Goal: Task Accomplishment & Management: Manage account settings

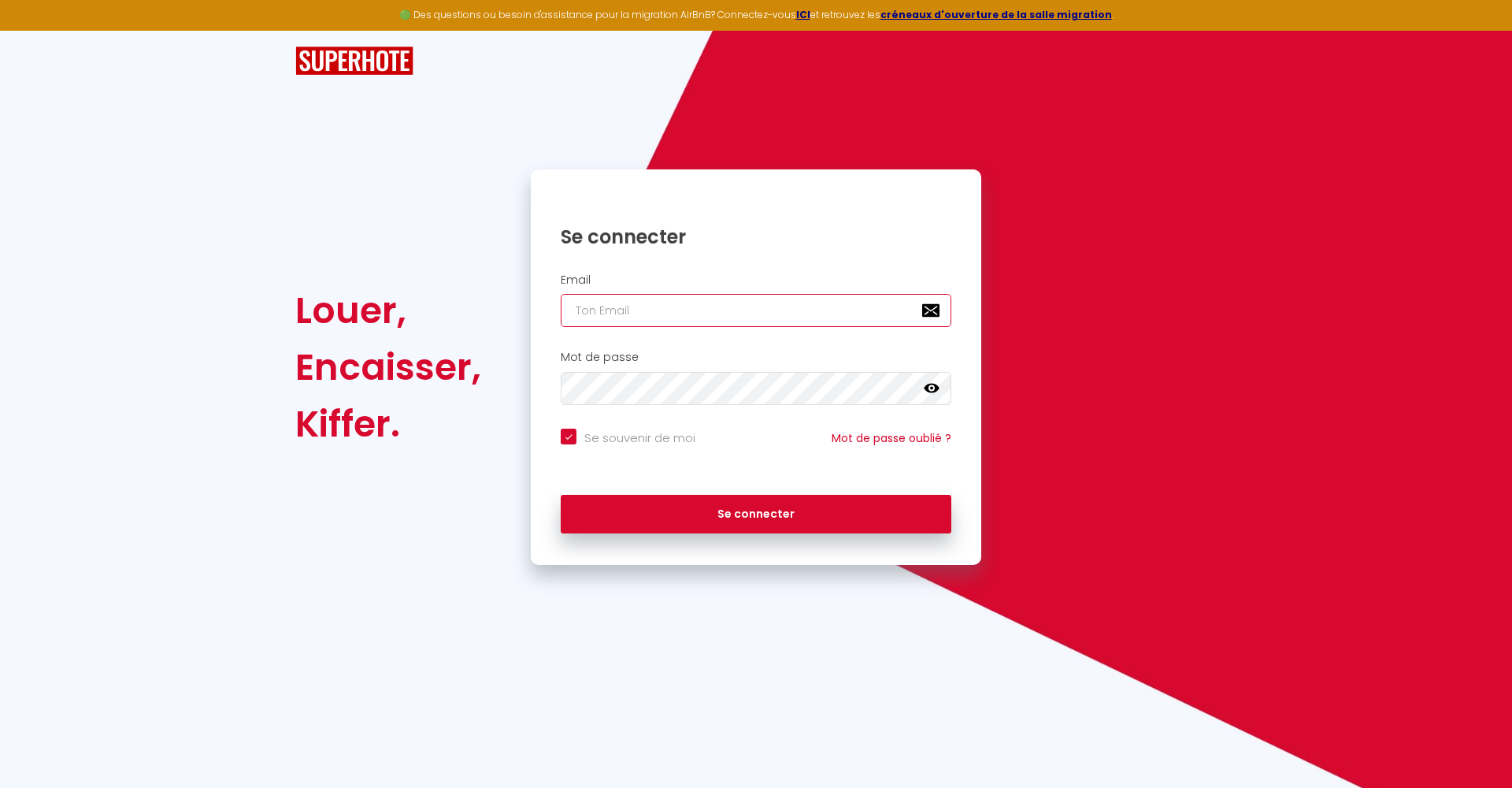
type input "[EMAIL_ADDRESS][DOMAIN_NAME]"
click at [756, 511] on button "Se connecter" at bounding box center [756, 514] width 391 height 40
checkbox input "true"
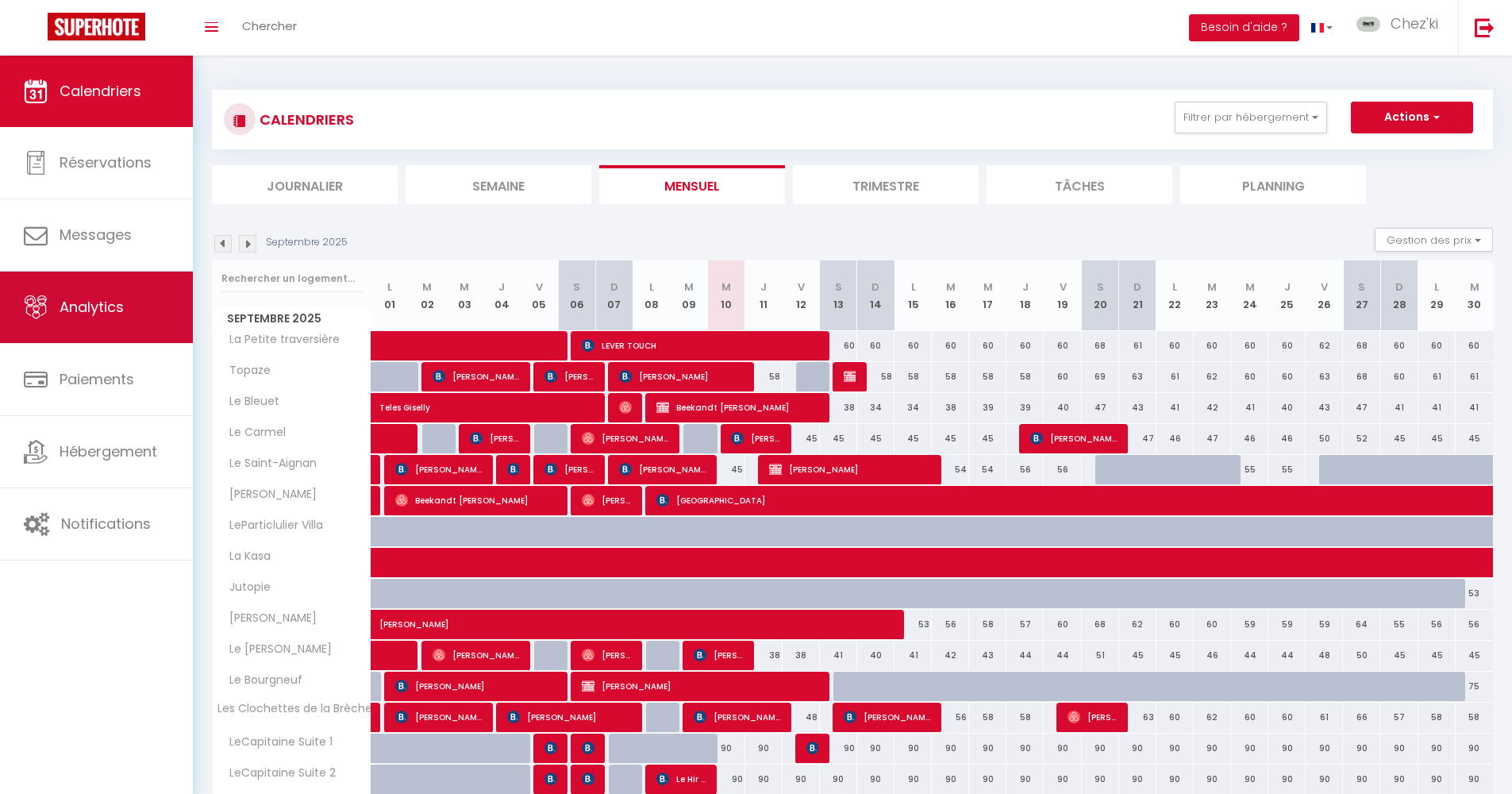
click at [87, 311] on span "Analytics" at bounding box center [92, 307] width 64 height 20
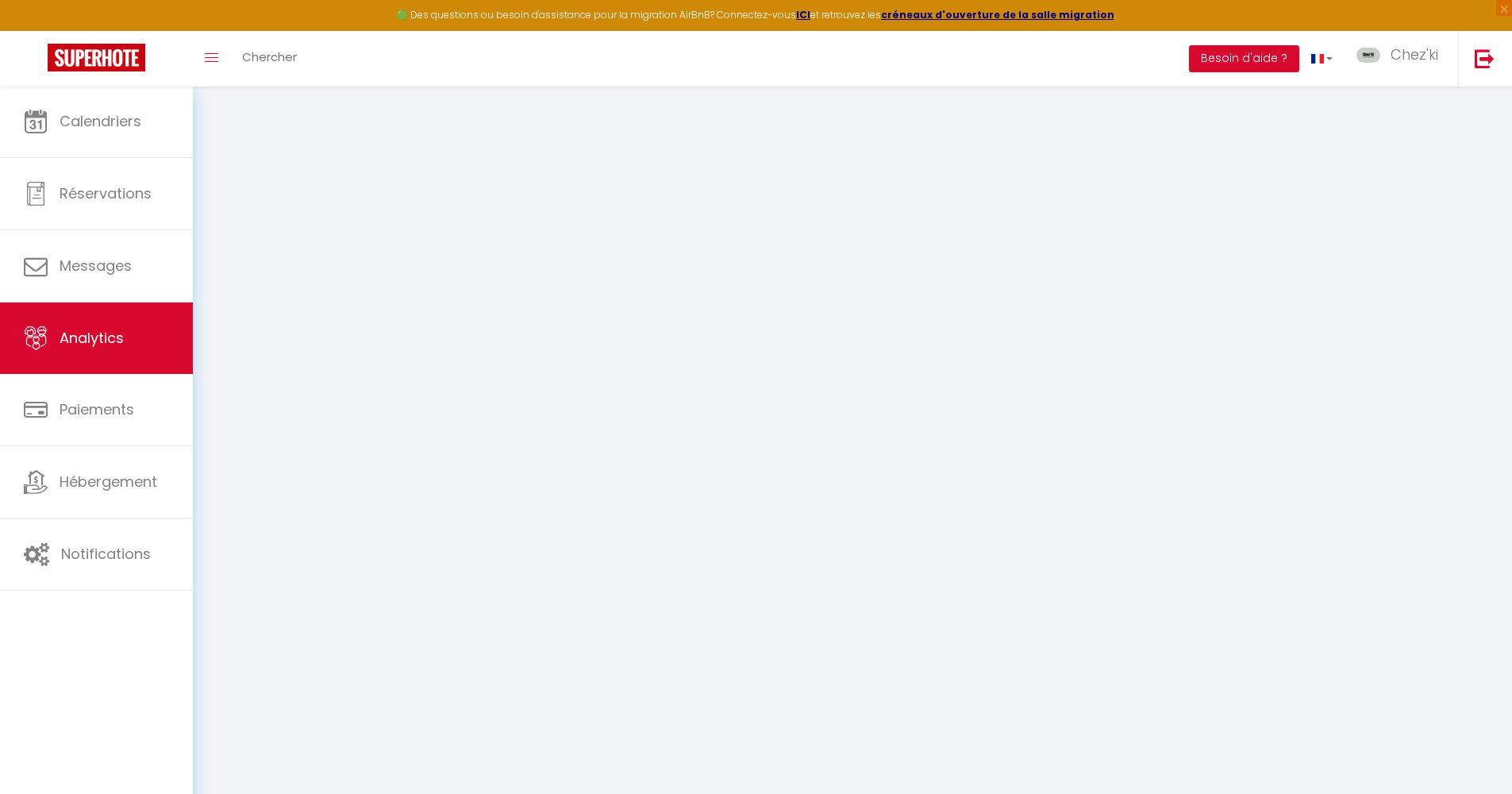
select select "2025"
select select "9"
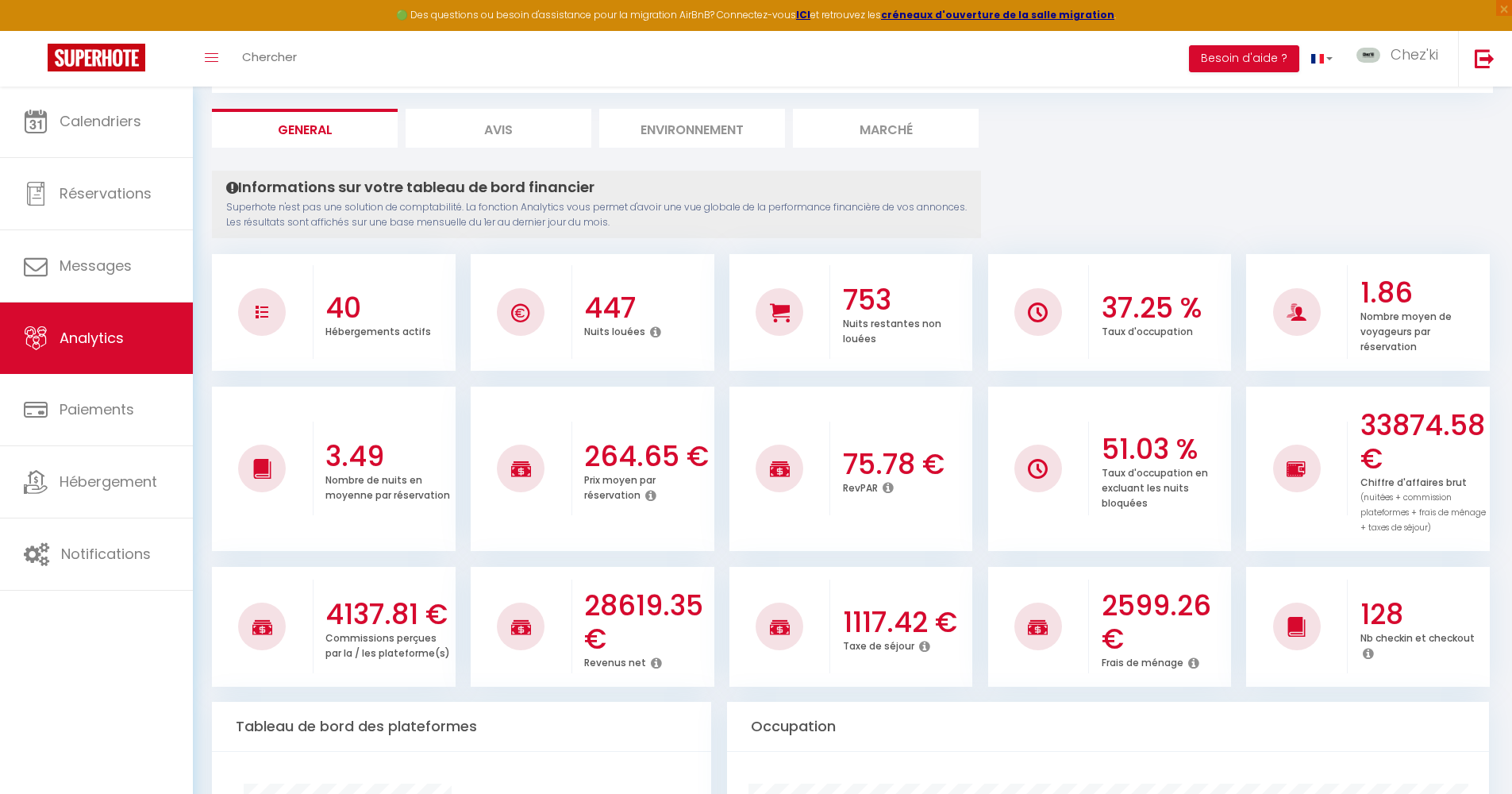
scroll to position [104, 0]
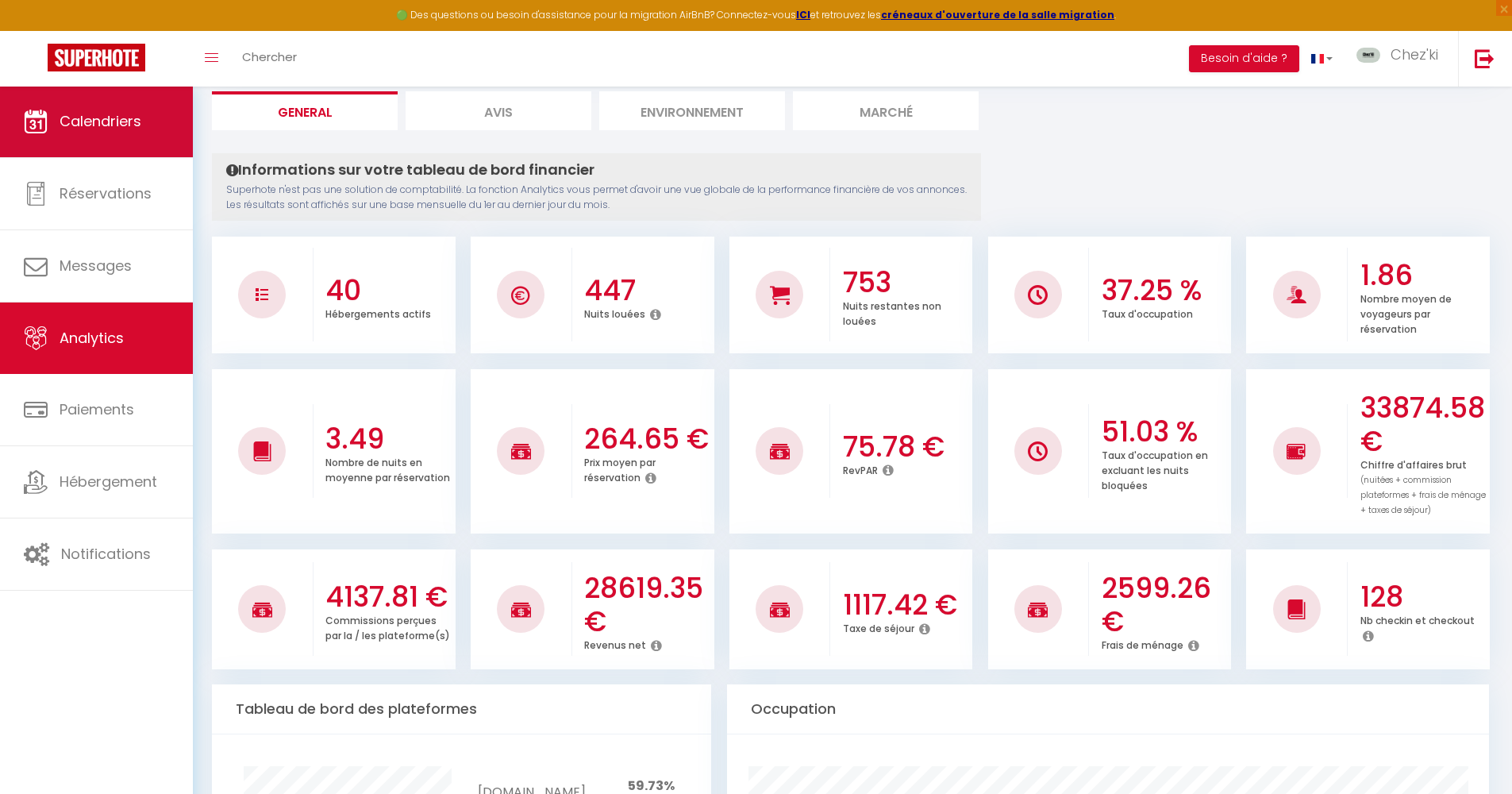
click at [142, 118] on span "Calendriers" at bounding box center [101, 121] width 82 height 20
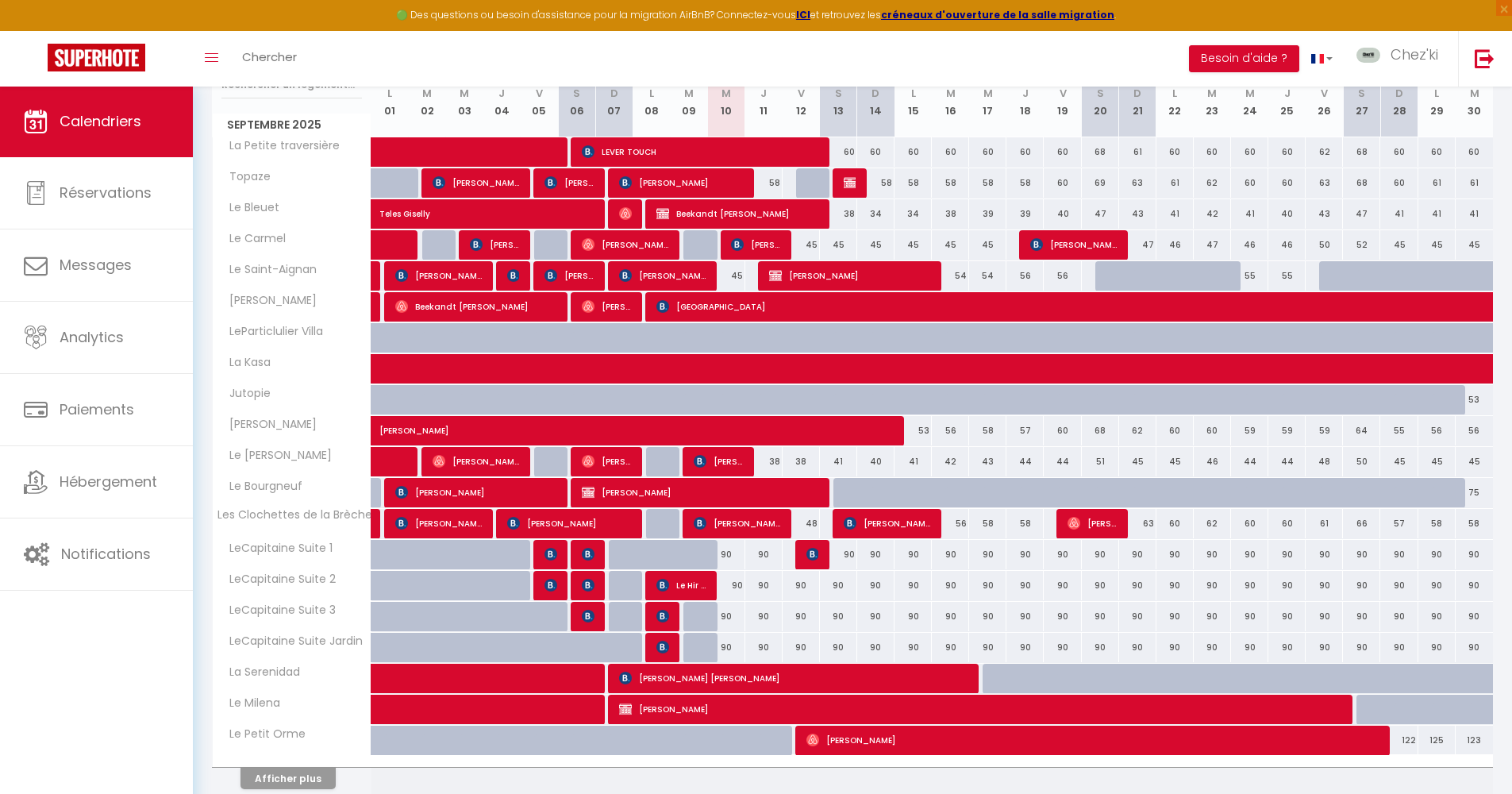
scroll to position [290, 0]
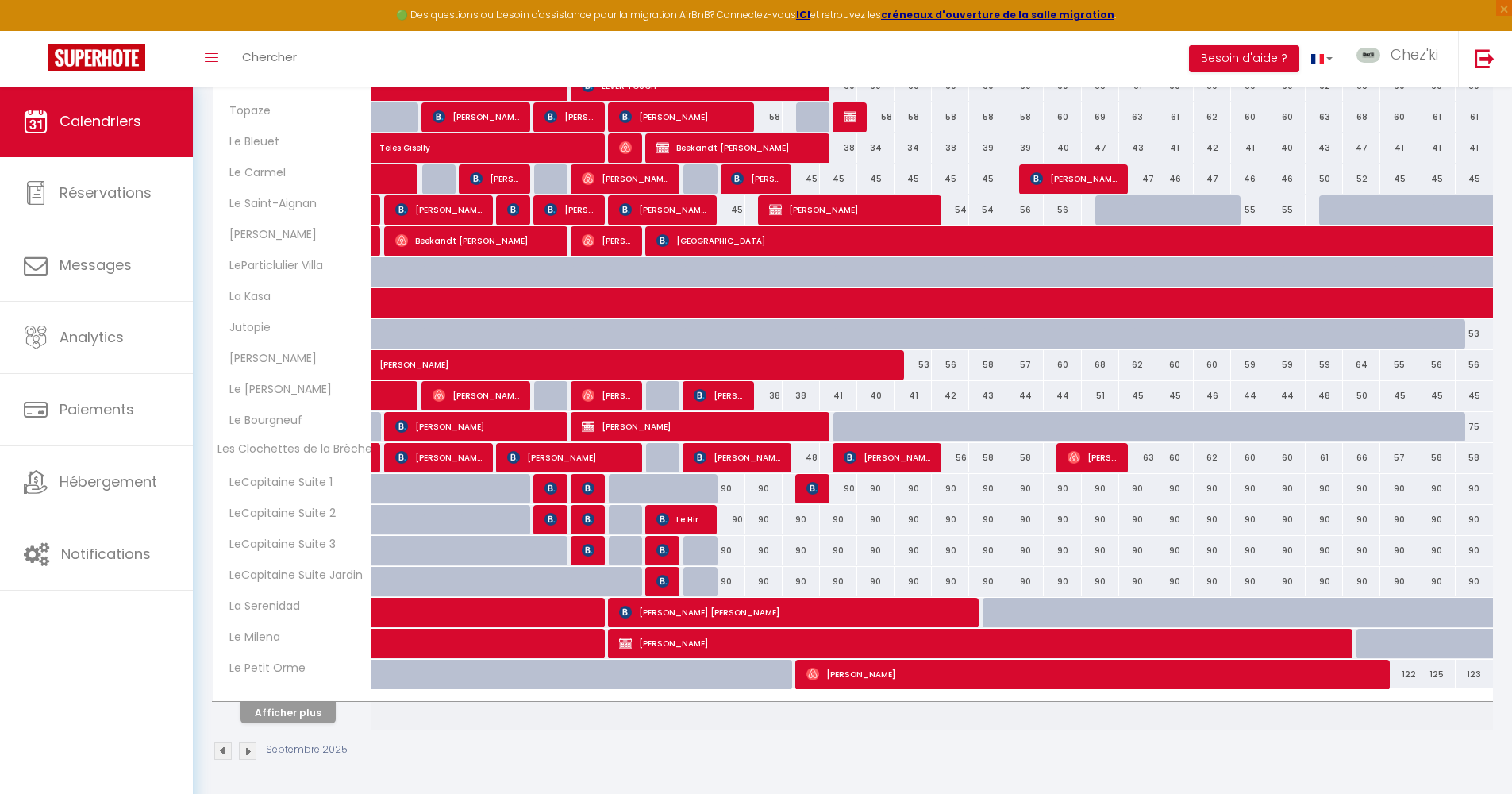
click at [313, 708] on button "Afficher plus" at bounding box center [288, 713] width 95 height 21
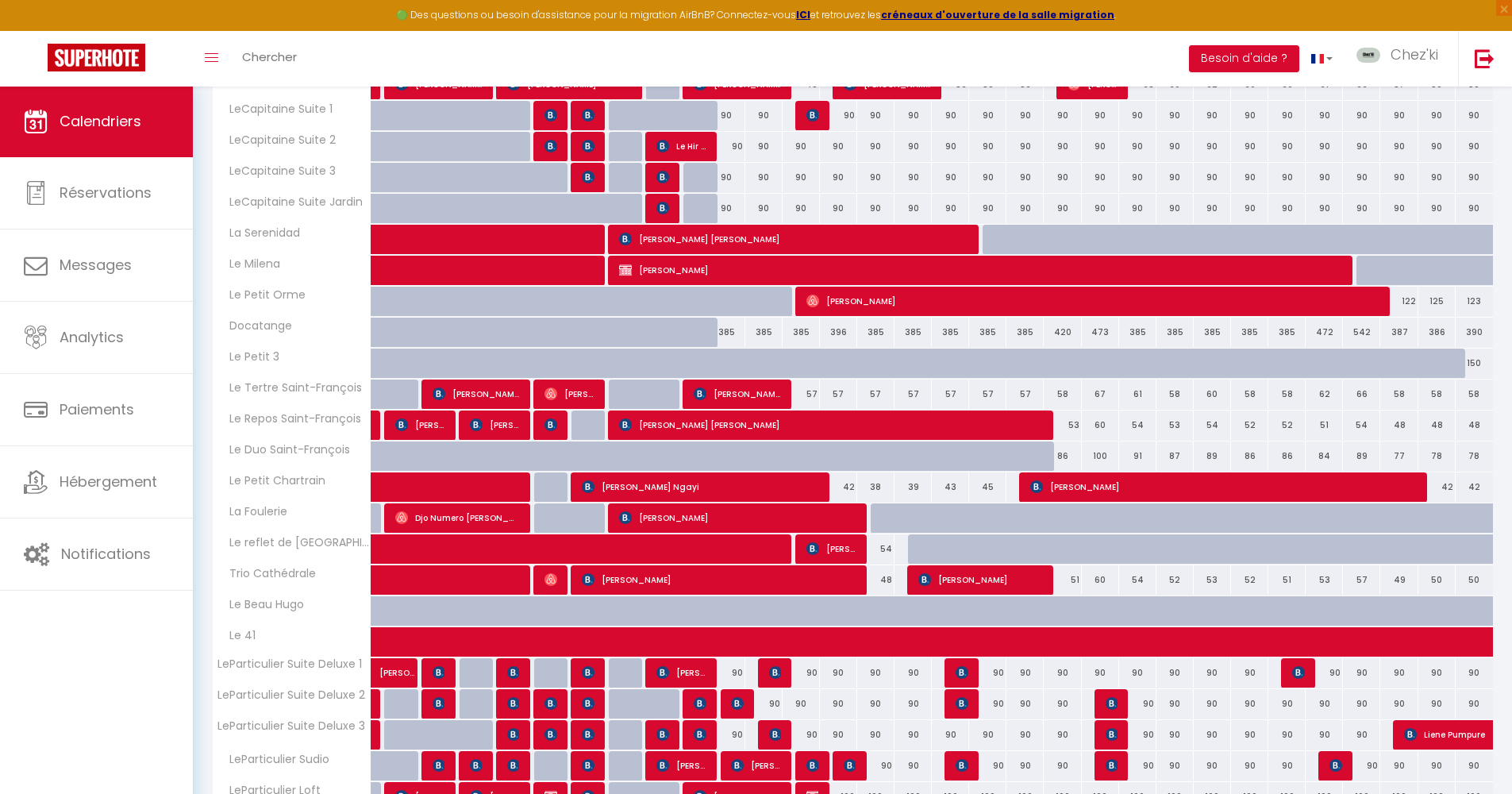
scroll to position [870, 0]
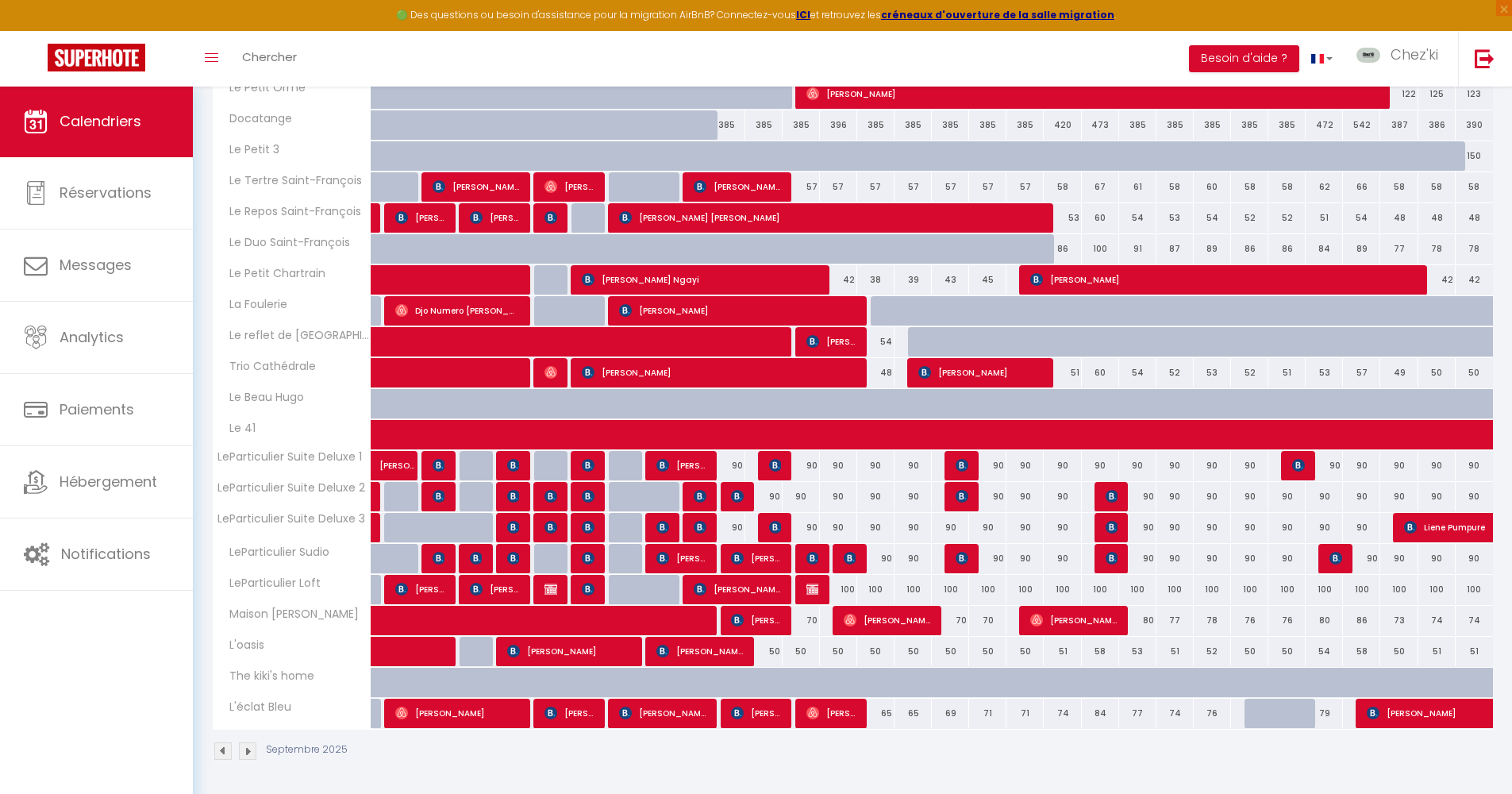
click at [759, 718] on span "[PERSON_NAME]" at bounding box center [756, 713] width 50 height 30
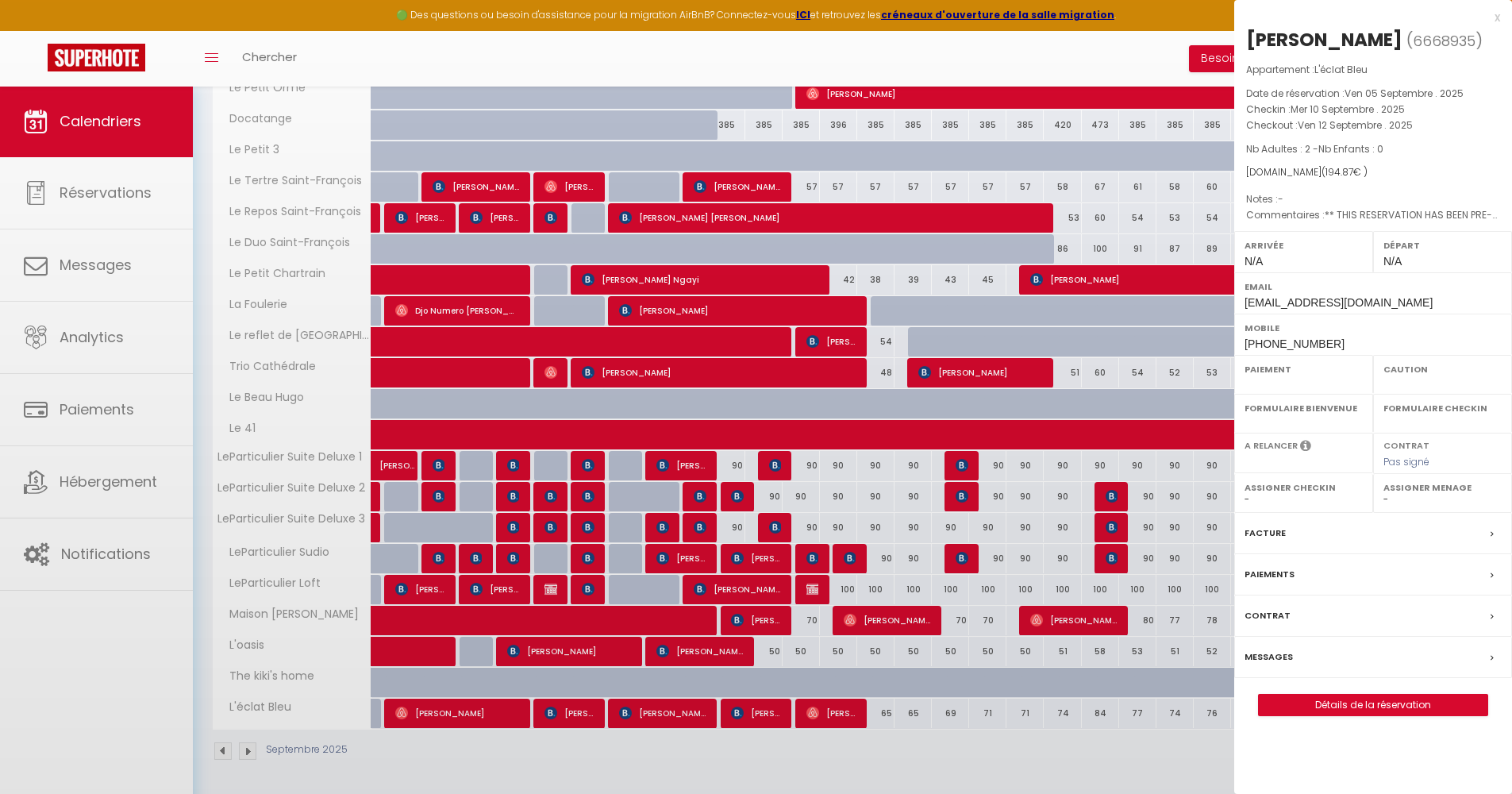
select select "OK"
select select "KO"
select select "0"
select select "1"
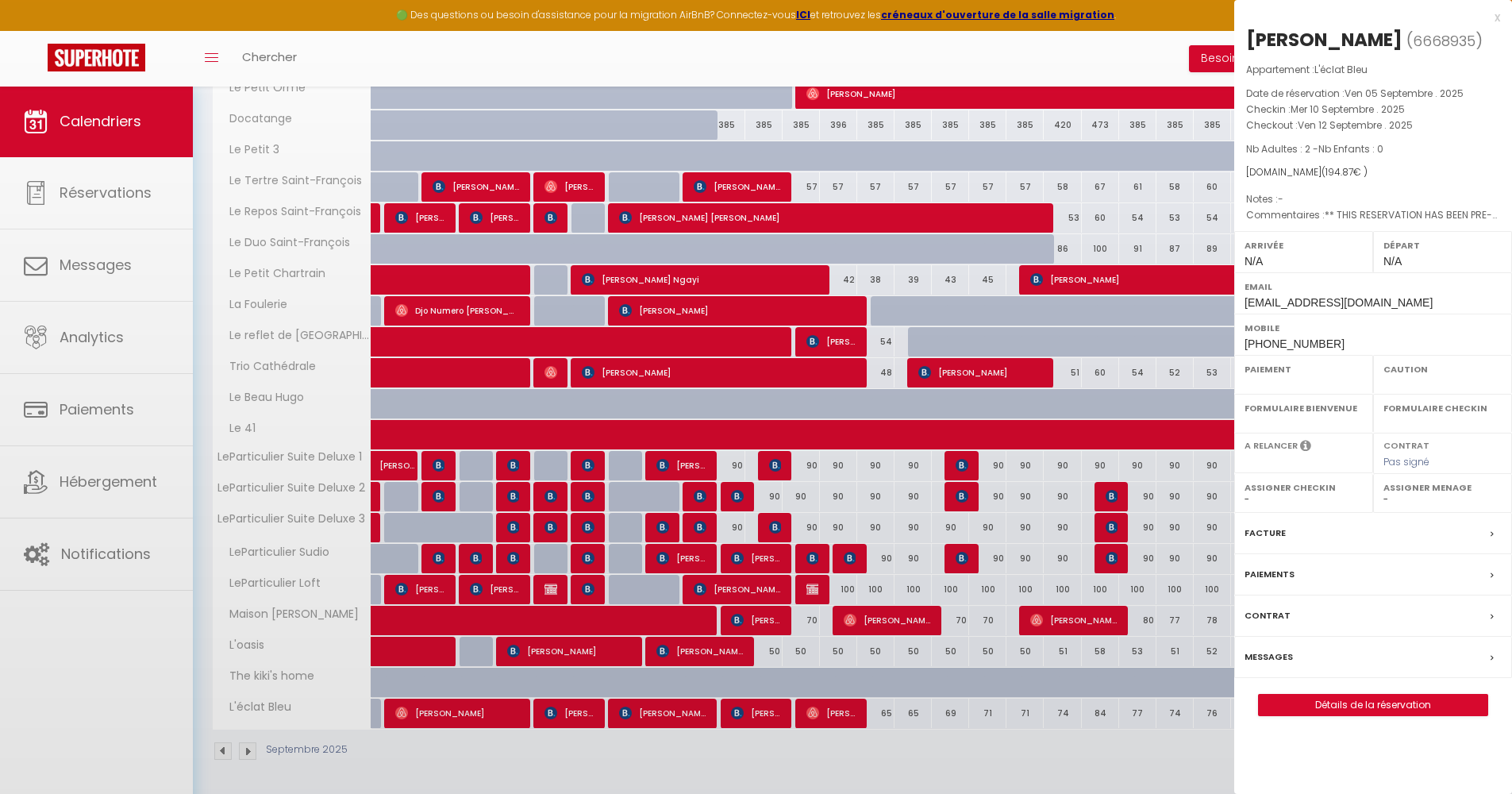
select select
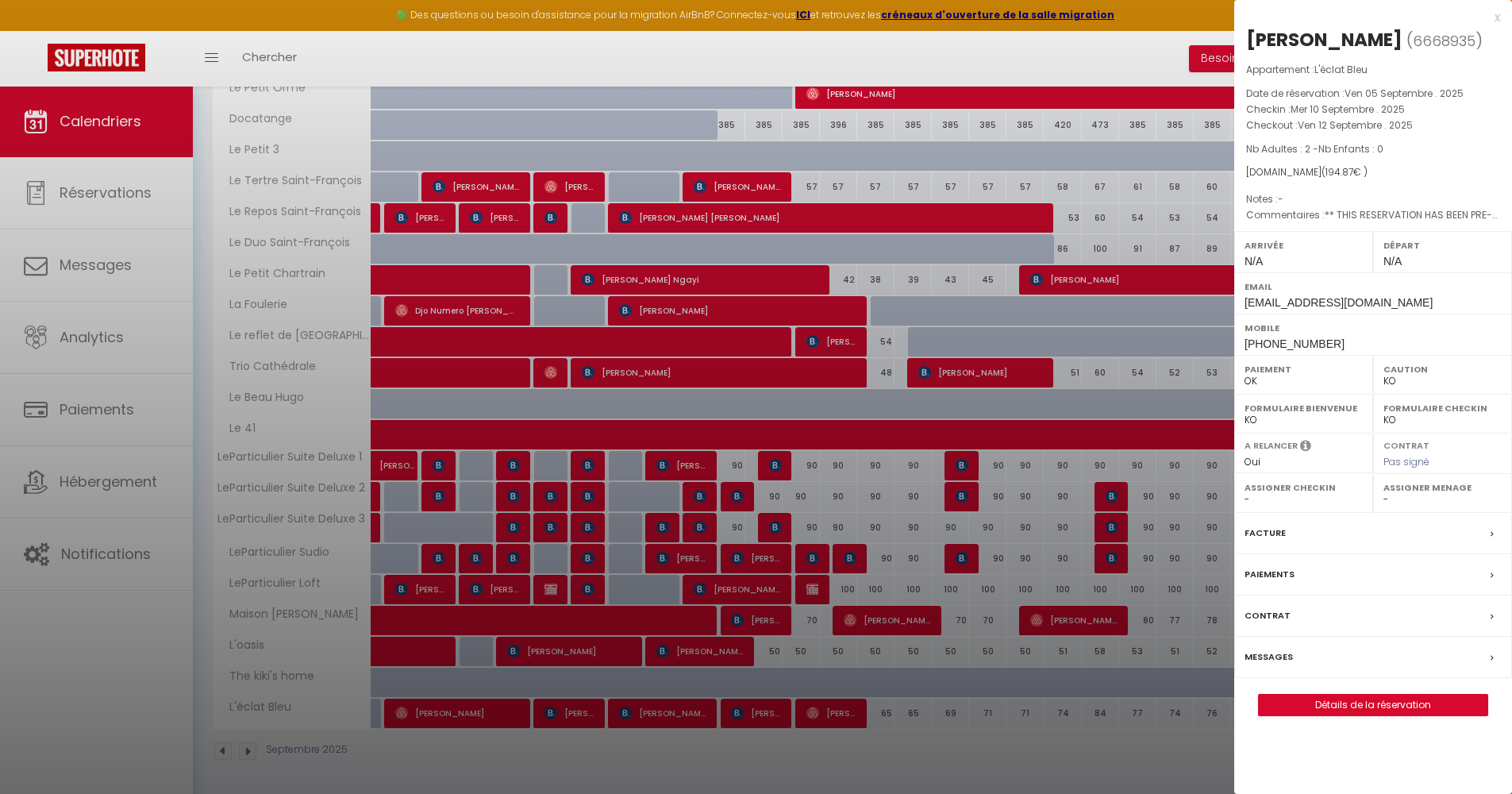
select select "22044"
select select "40773"
click at [796, 333] on div at bounding box center [756, 397] width 1512 height 794
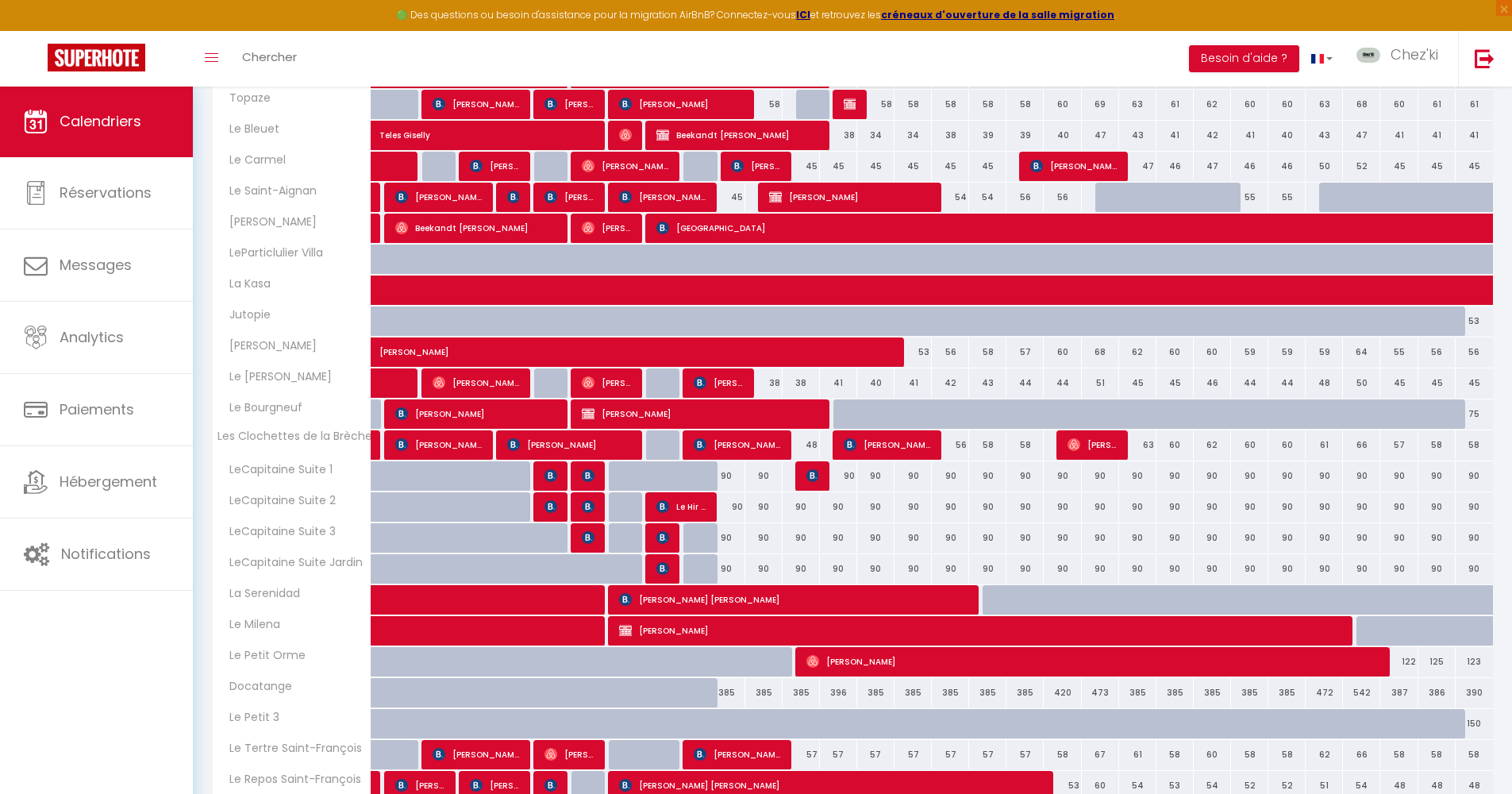
scroll to position [0, 0]
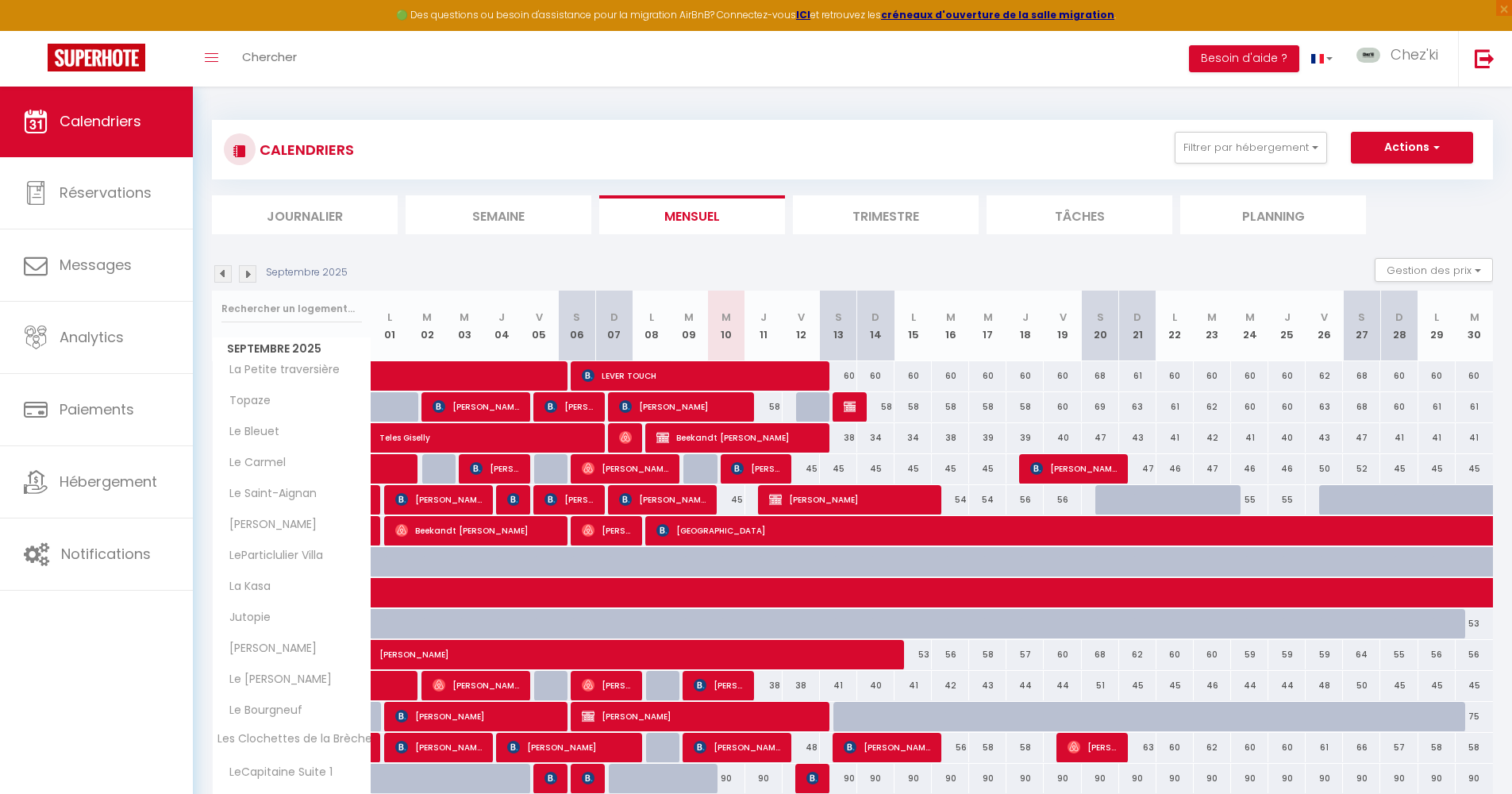
click at [530, 220] on li "Semaine" at bounding box center [498, 215] width 185 height 39
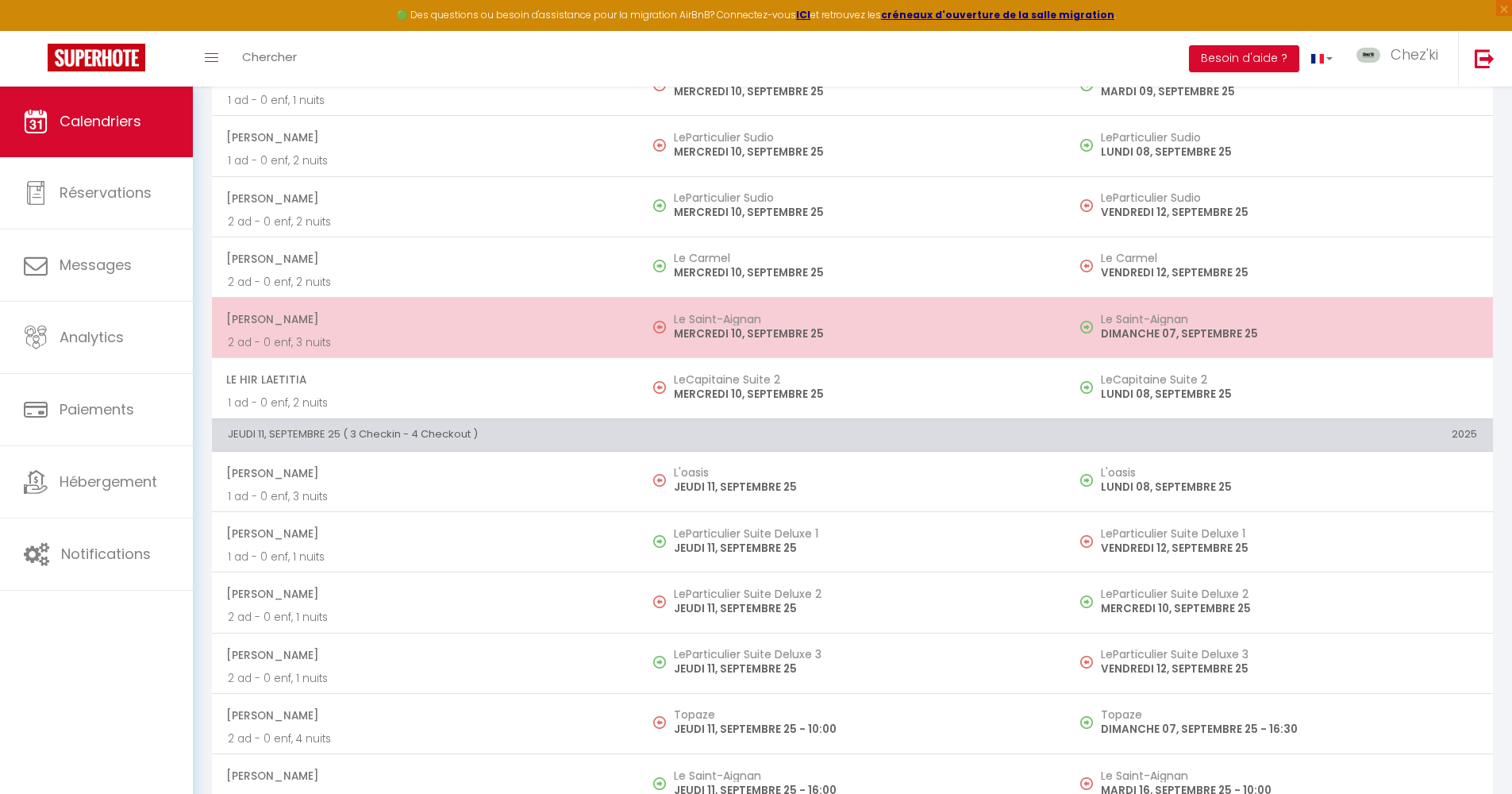
scroll to position [2527, 0]
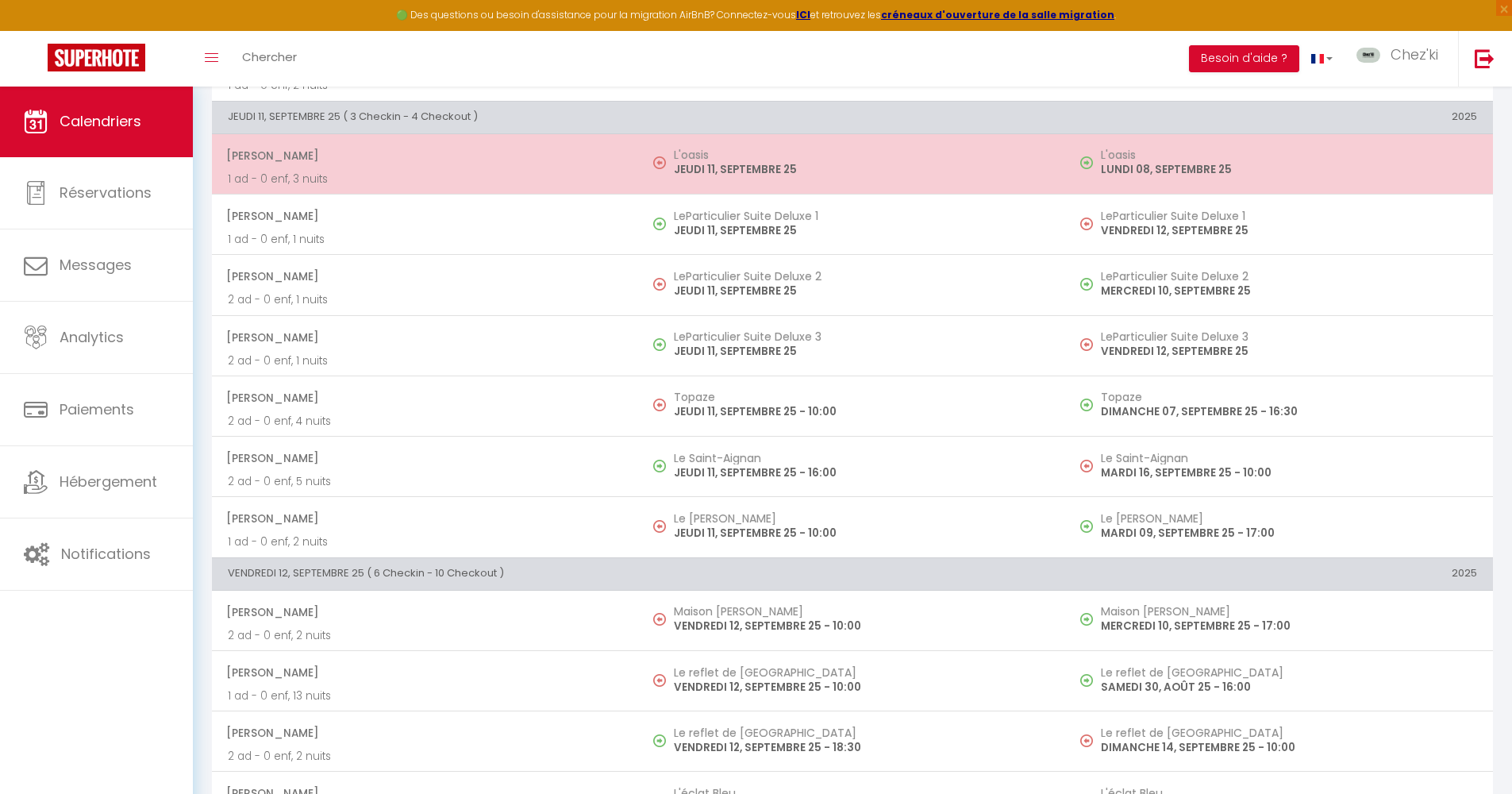
click at [644, 142] on td "L'oasis JEUDI 11, SEPTEMBRE 25" at bounding box center [852, 164] width 427 height 61
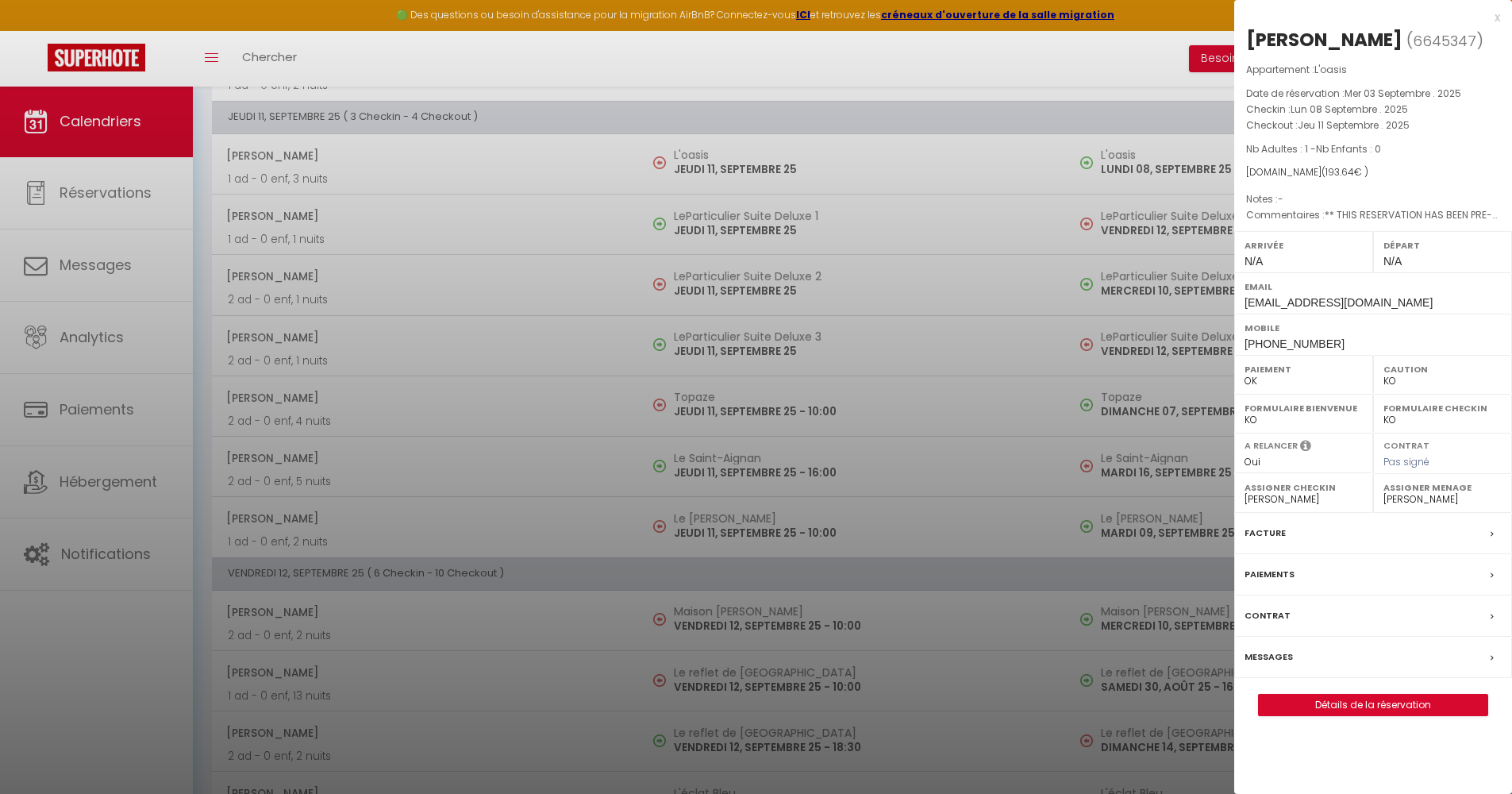
click at [645, 143] on div at bounding box center [756, 397] width 1512 height 794
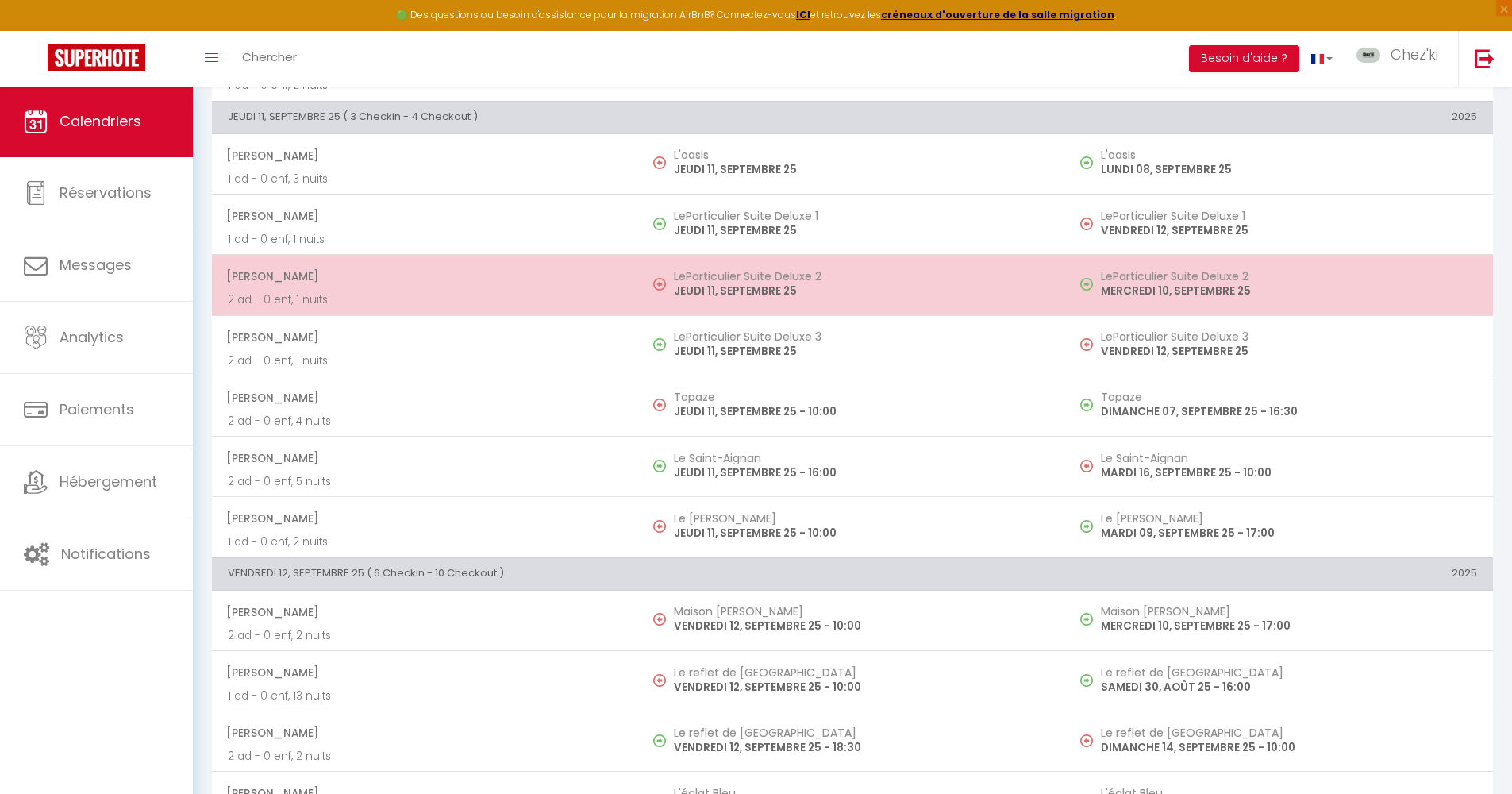
click at [718, 270] on h5 "LeParticulier Suite Deluxe 2" at bounding box center [862, 276] width 376 height 12
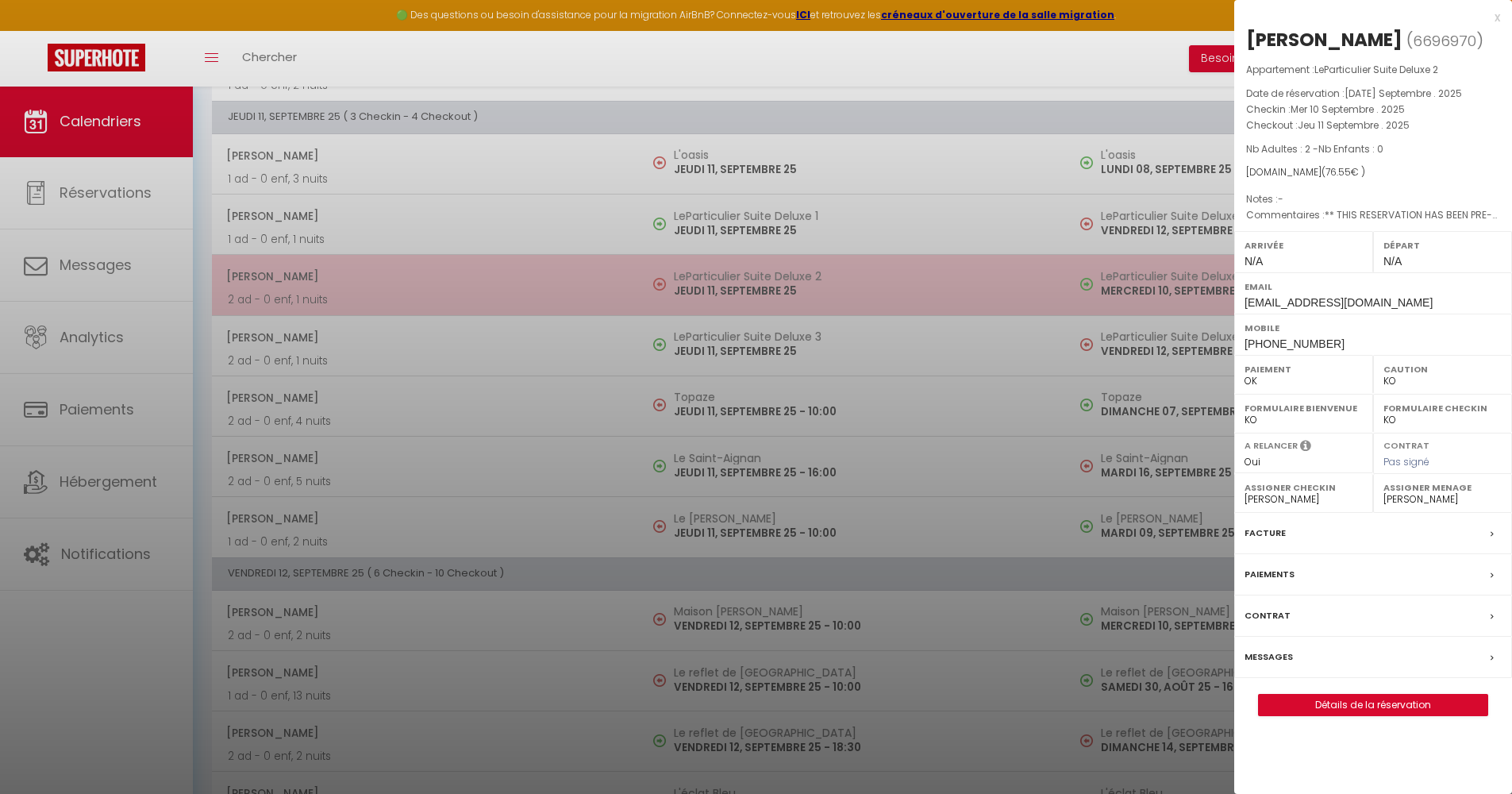
click at [718, 266] on div at bounding box center [756, 397] width 1512 height 794
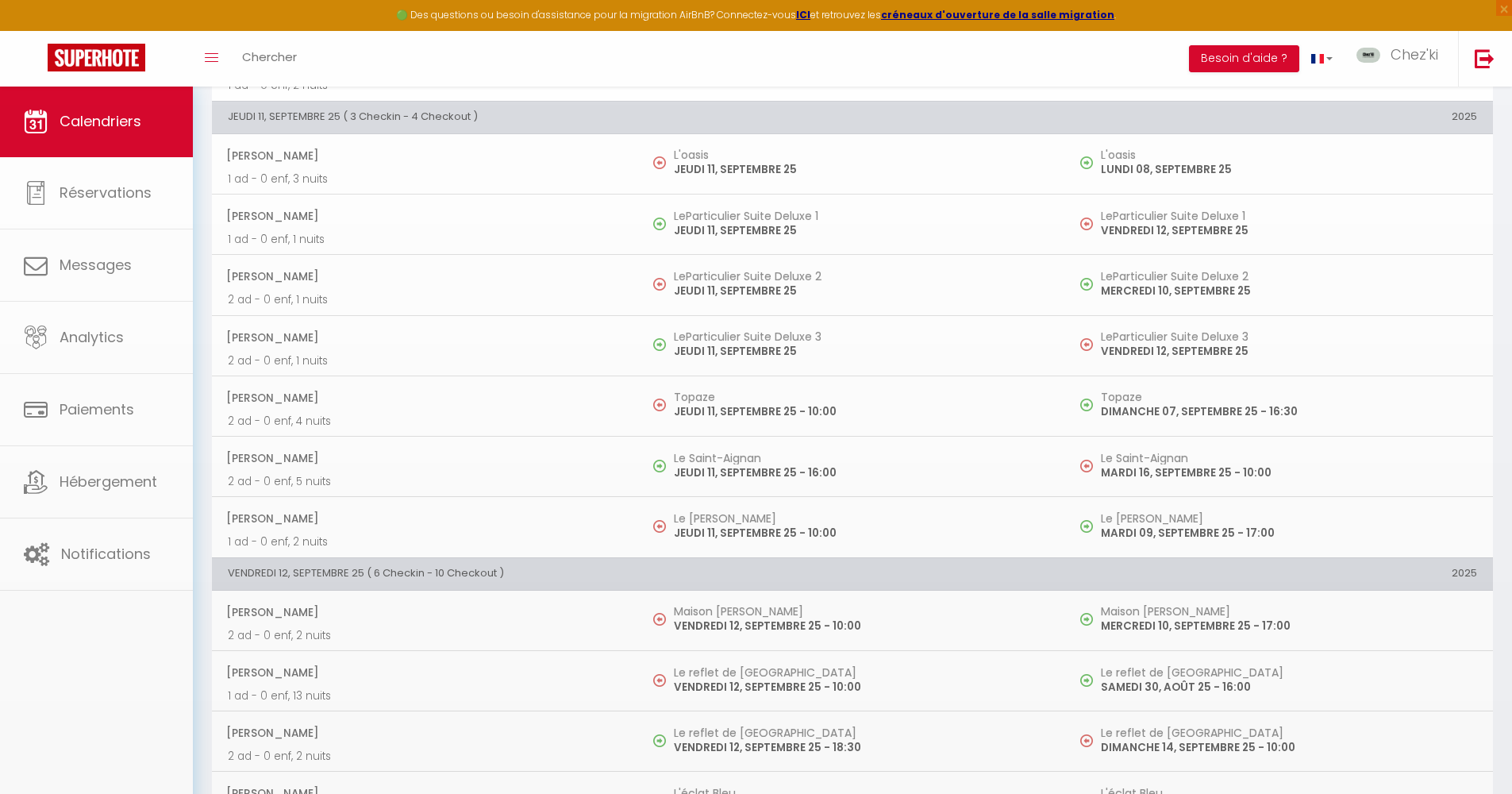
click at [741, 390] on h5 "Topaze" at bounding box center [862, 397] width 376 height 12
select select "40773"
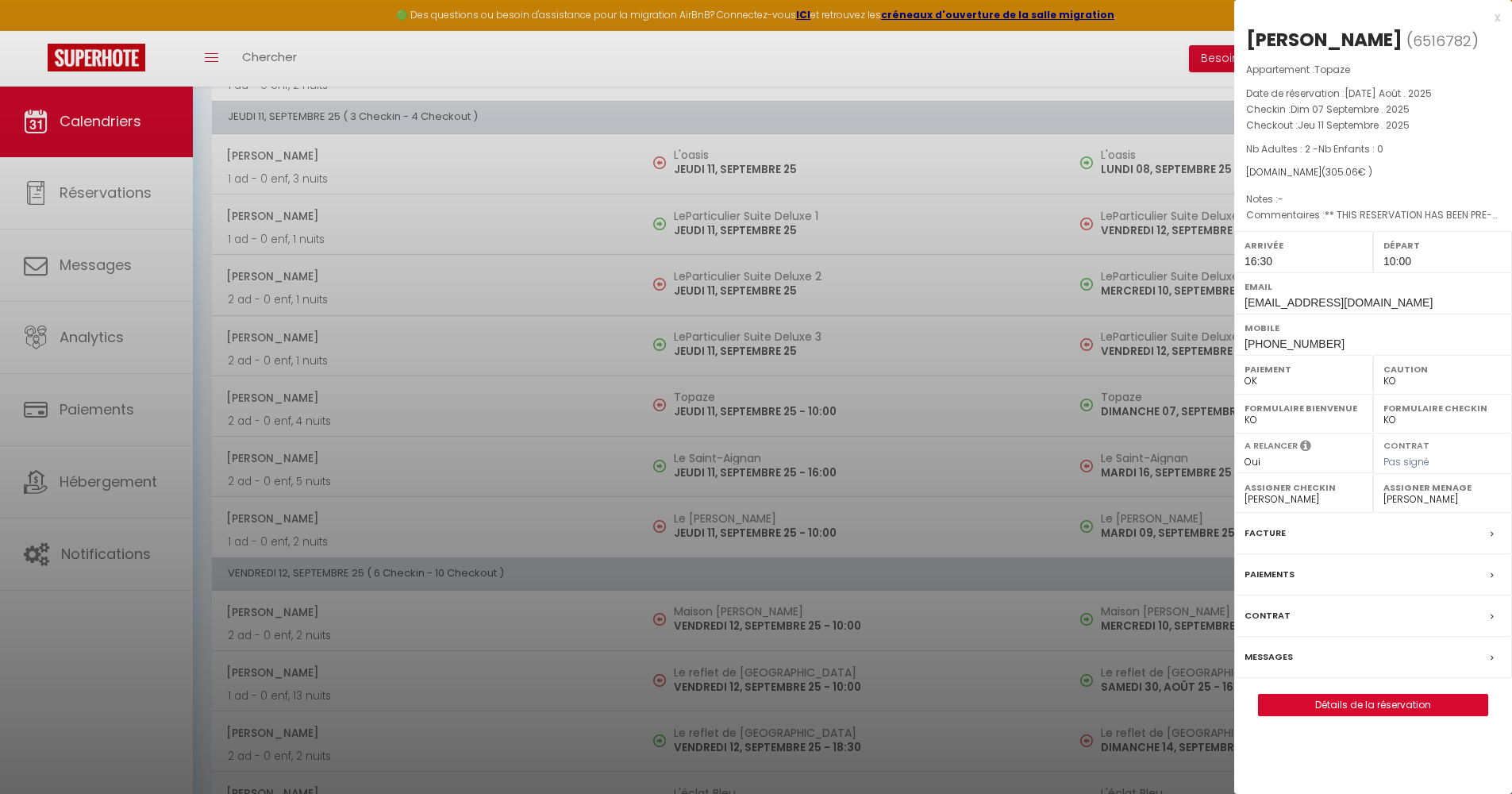
click at [740, 389] on div at bounding box center [756, 397] width 1512 height 794
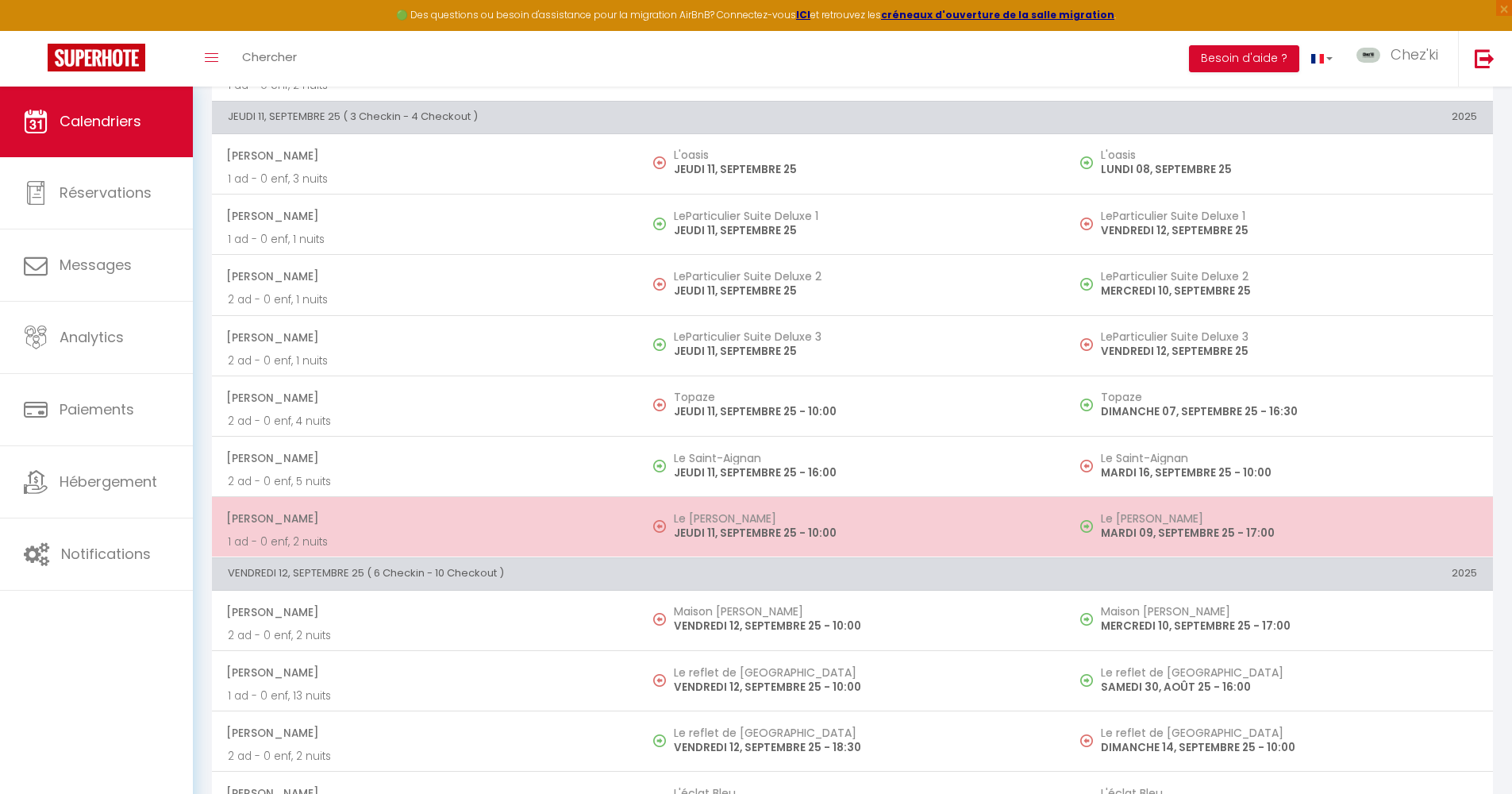
click at [731, 512] on h5 "Le [PERSON_NAME]" at bounding box center [862, 519] width 376 height 12
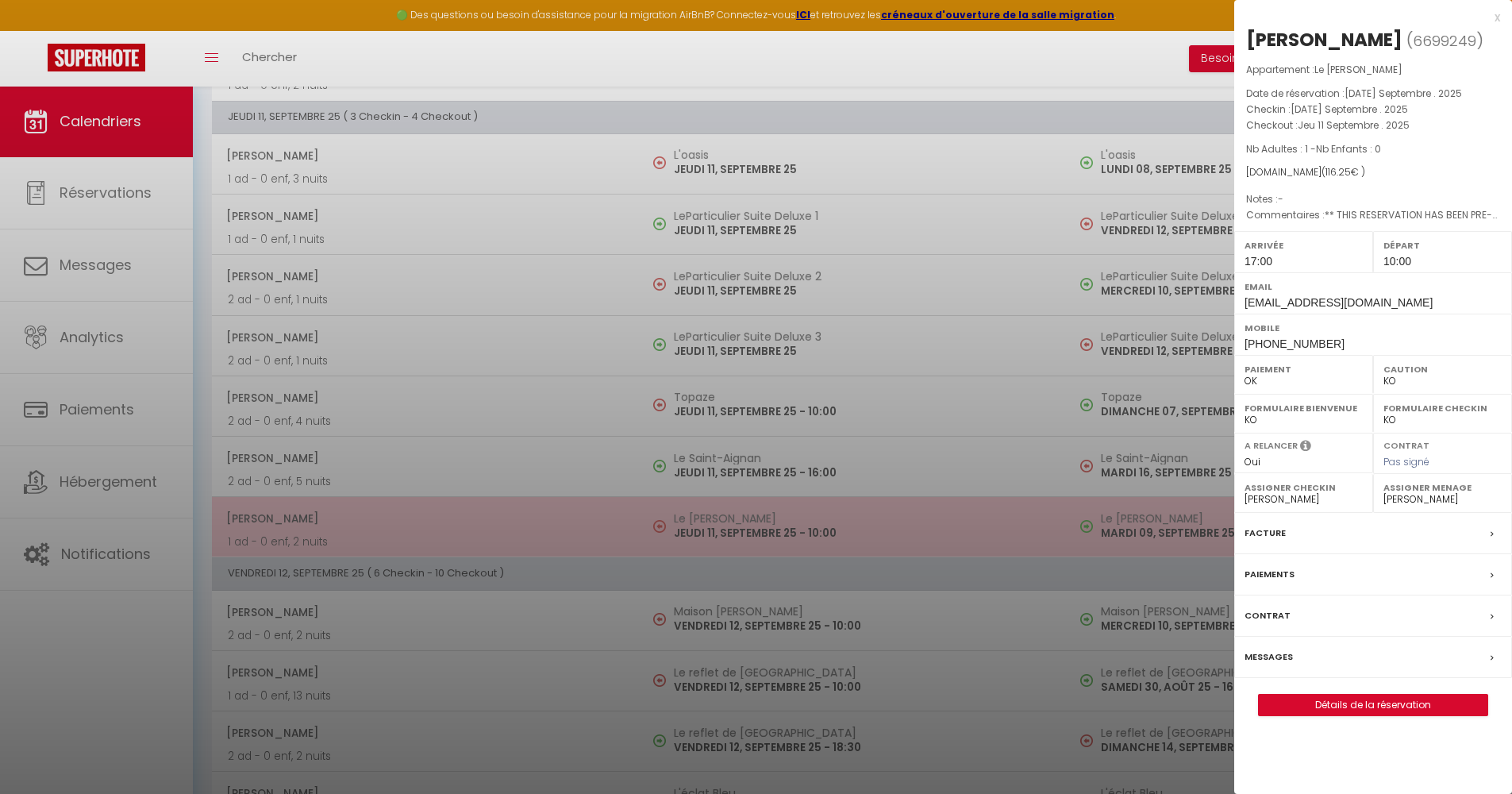
click at [731, 511] on div at bounding box center [756, 397] width 1512 height 794
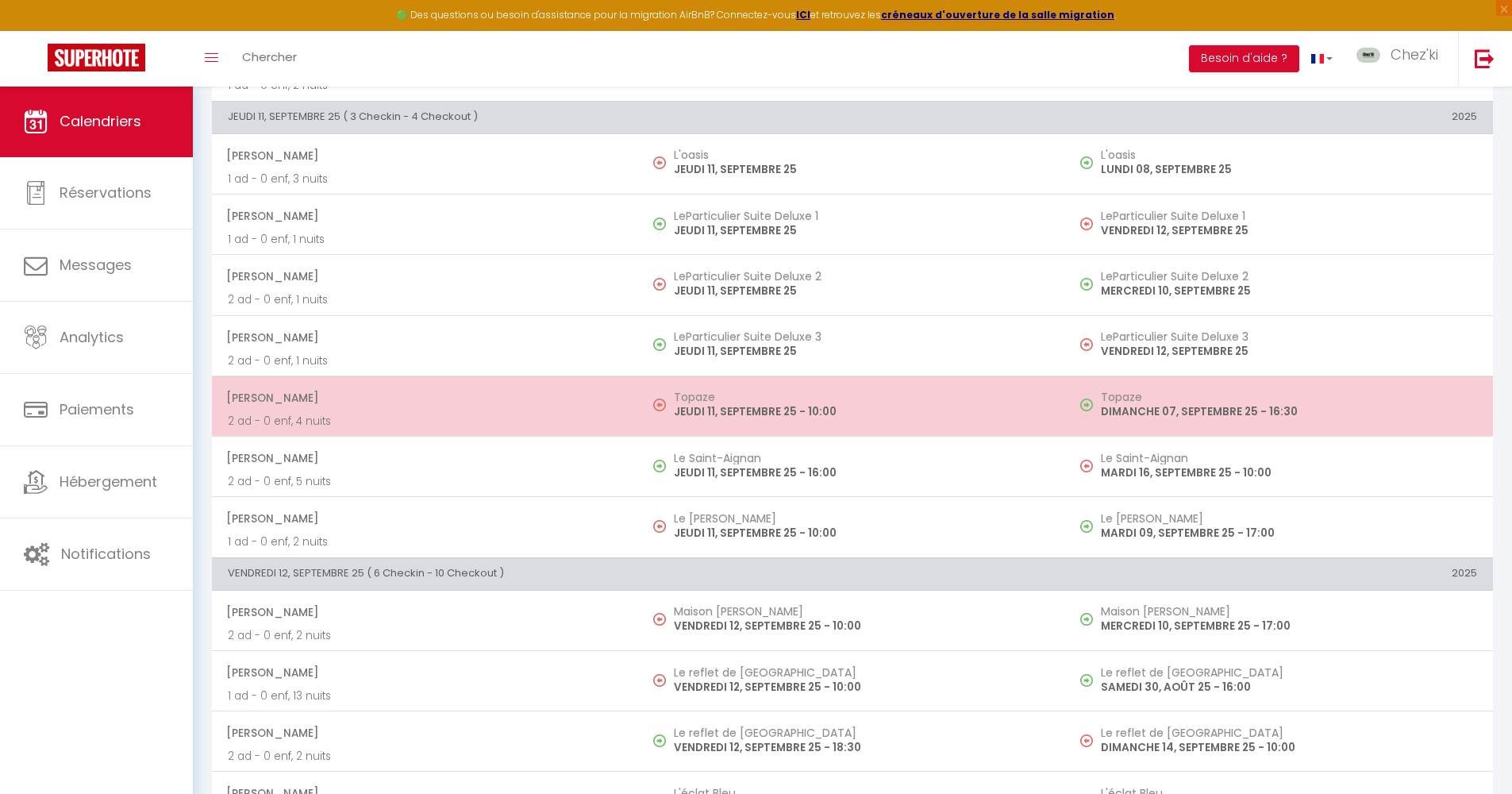
click at [743, 390] on h5 "Topaze" at bounding box center [862, 397] width 376 height 12
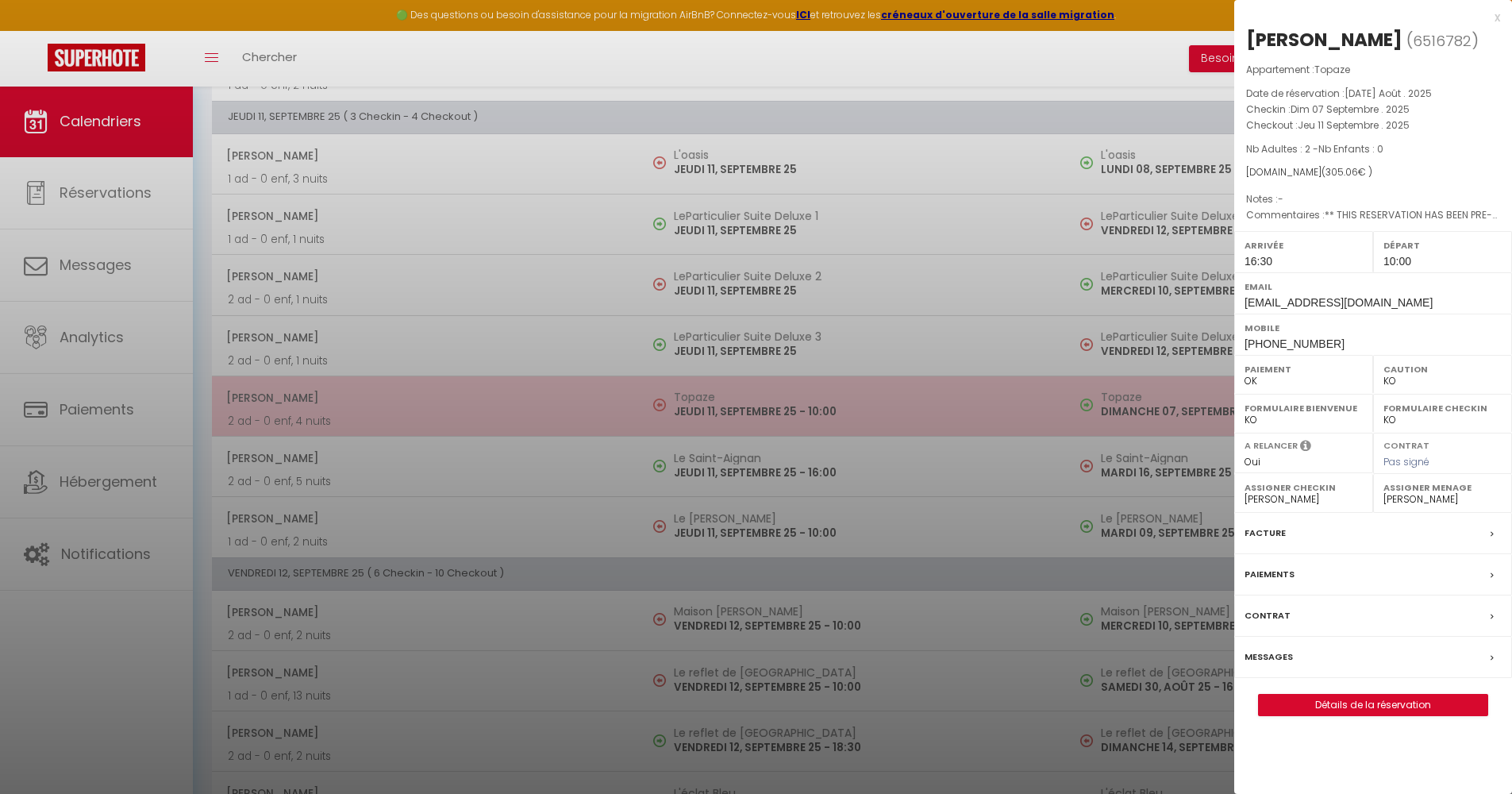
click at [743, 390] on div at bounding box center [756, 397] width 1512 height 794
